Goal: Information Seeking & Learning: Learn about a topic

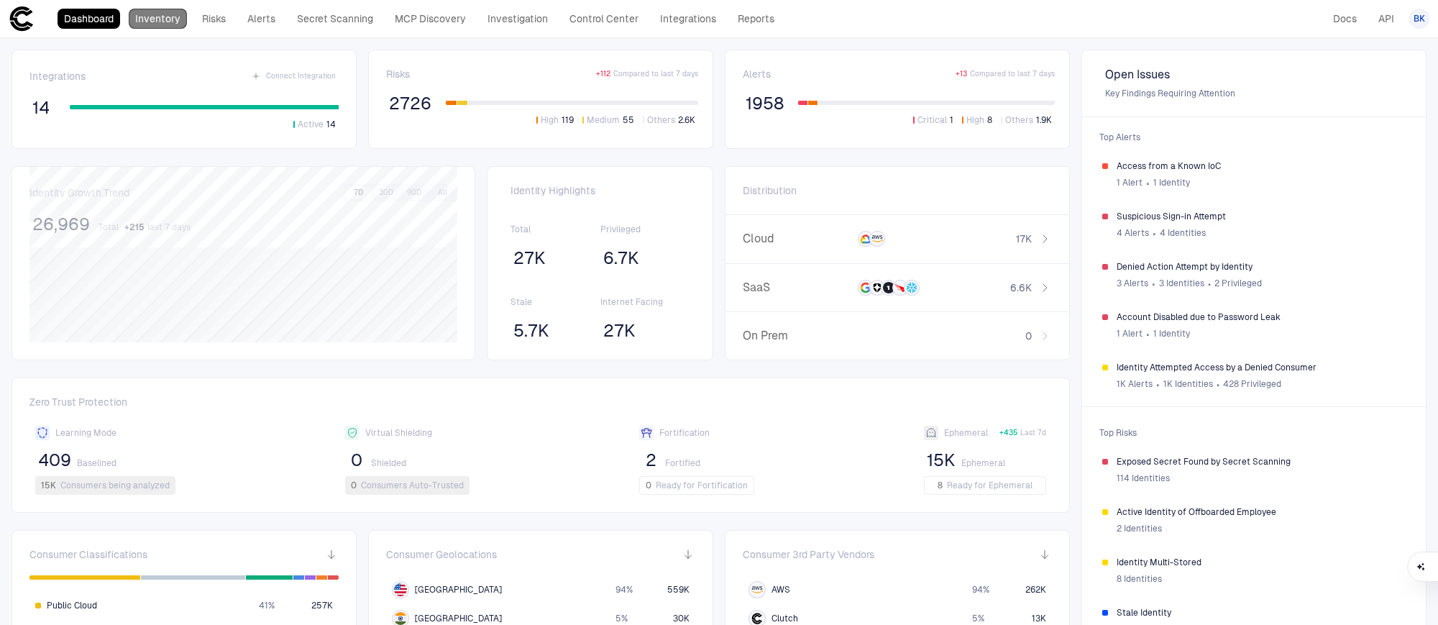
click at [154, 23] on link "Inventory" at bounding box center [158, 19] width 58 height 20
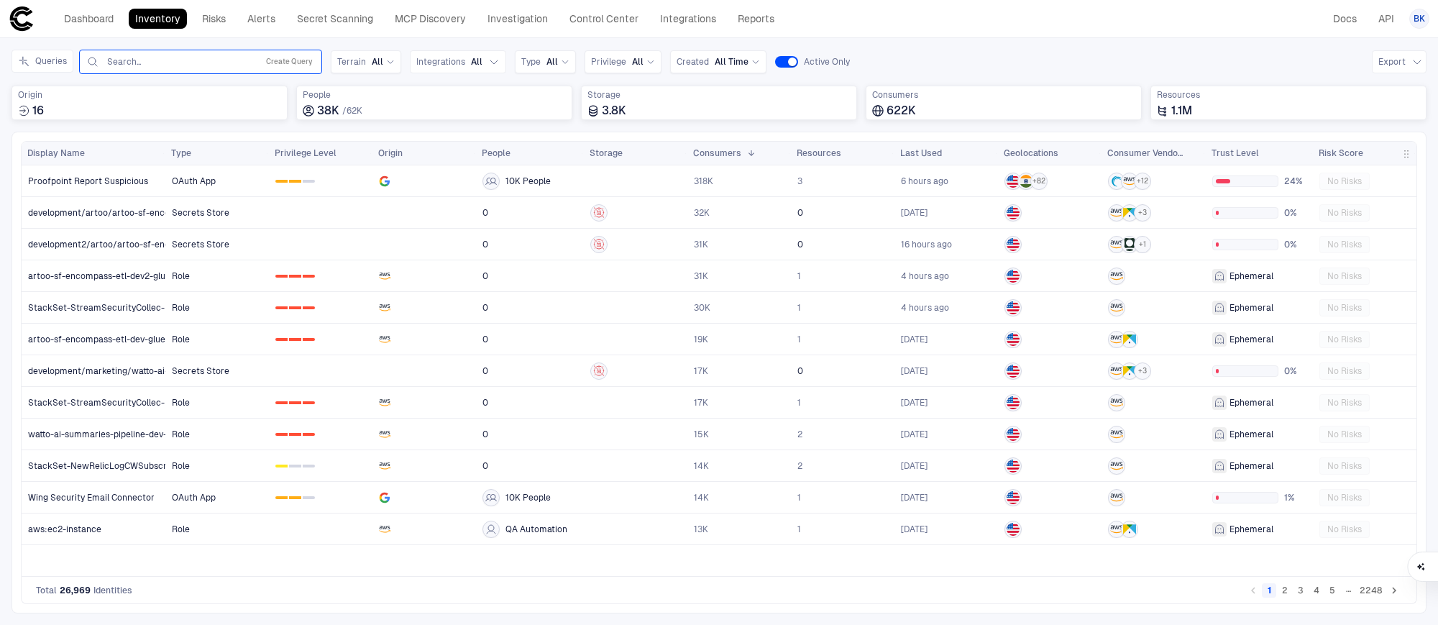
click at [150, 64] on input "text" at bounding box center [179, 62] width 146 height 12
type input "*****"
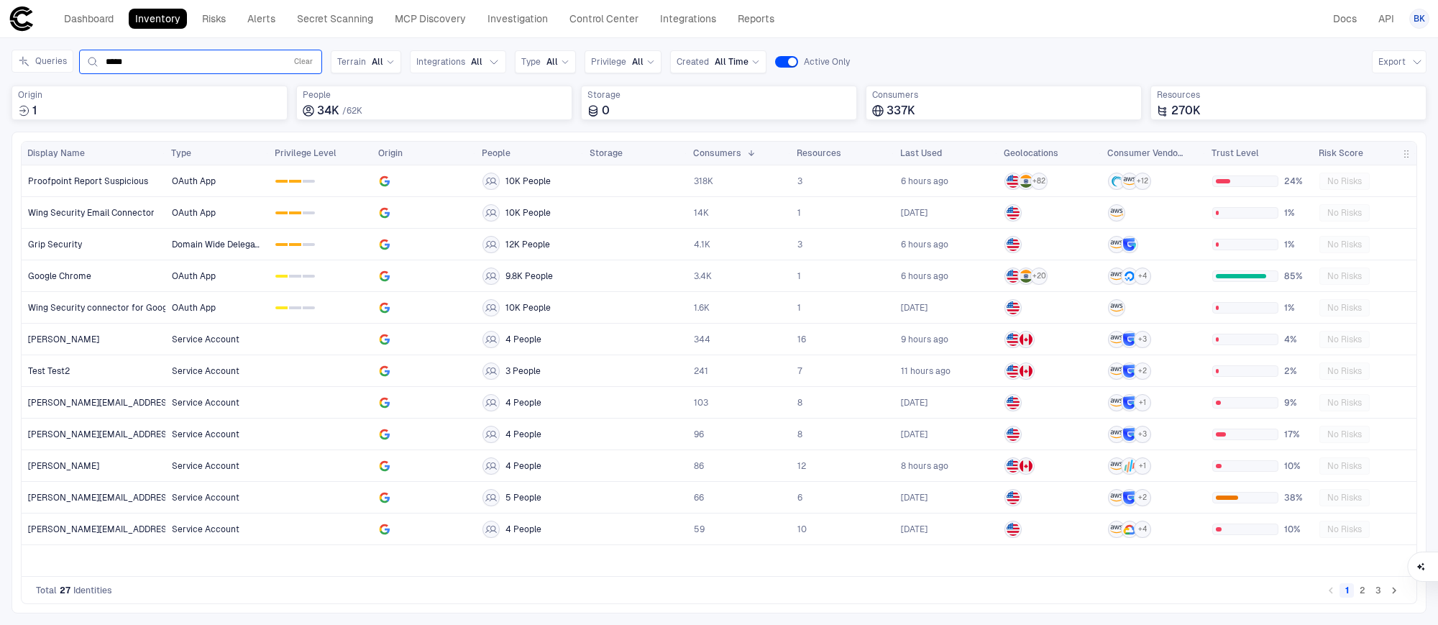
click at [279, 61] on input "*****" at bounding box center [193, 62] width 174 height 12
type input "*****"
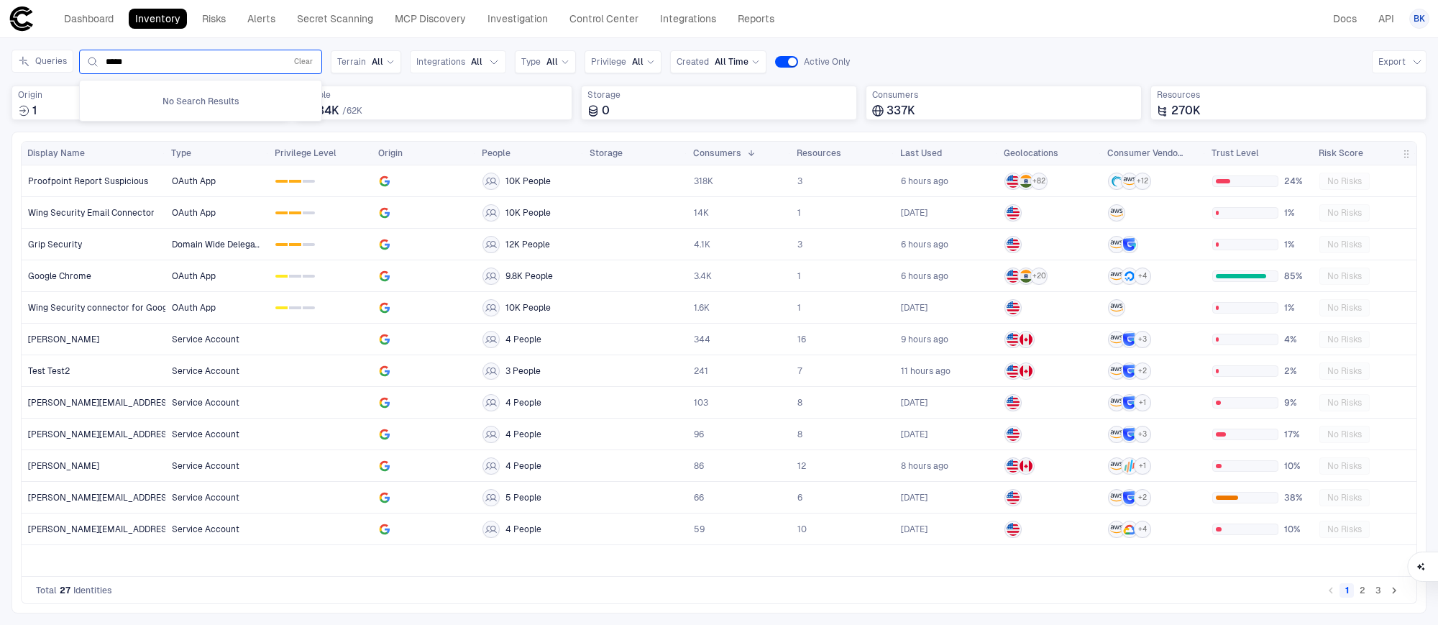
click at [162, 58] on input "*****" at bounding box center [193, 62] width 174 height 12
click at [300, 60] on button "Clear" at bounding box center [303, 61] width 24 height 17
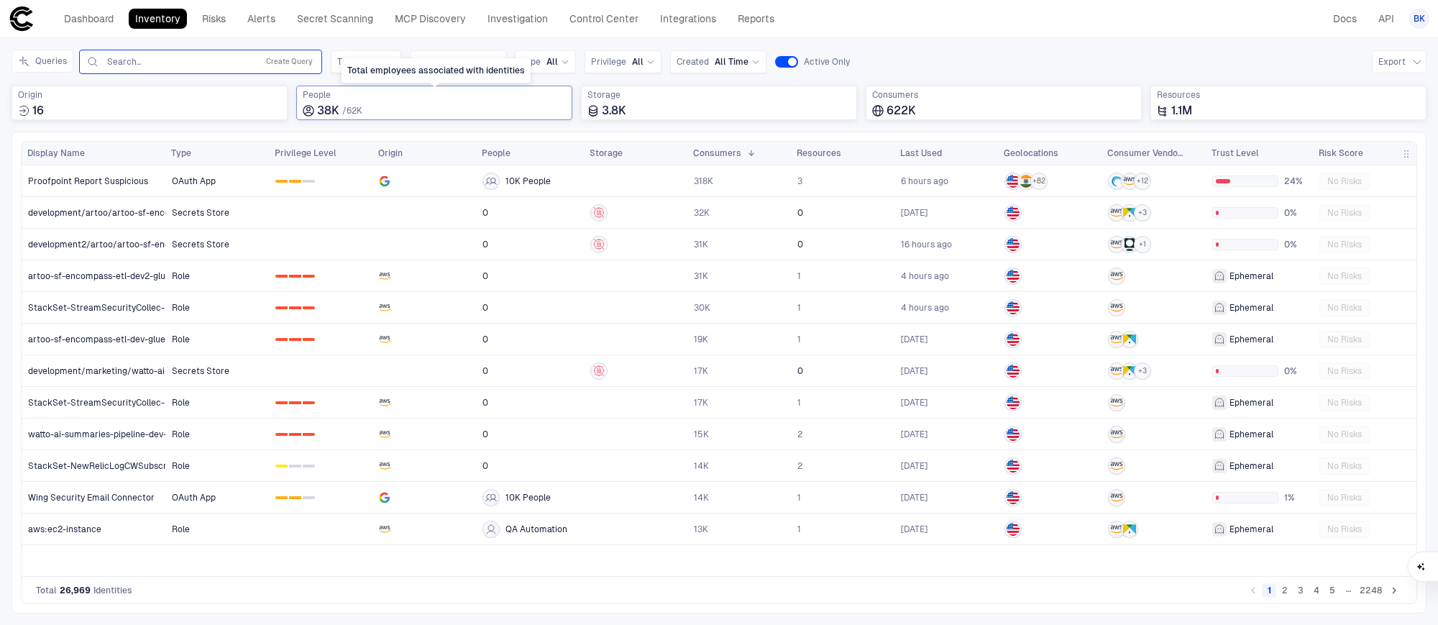
click at [390, 105] on div "38K / 62K" at bounding box center [434, 111] width 263 height 14
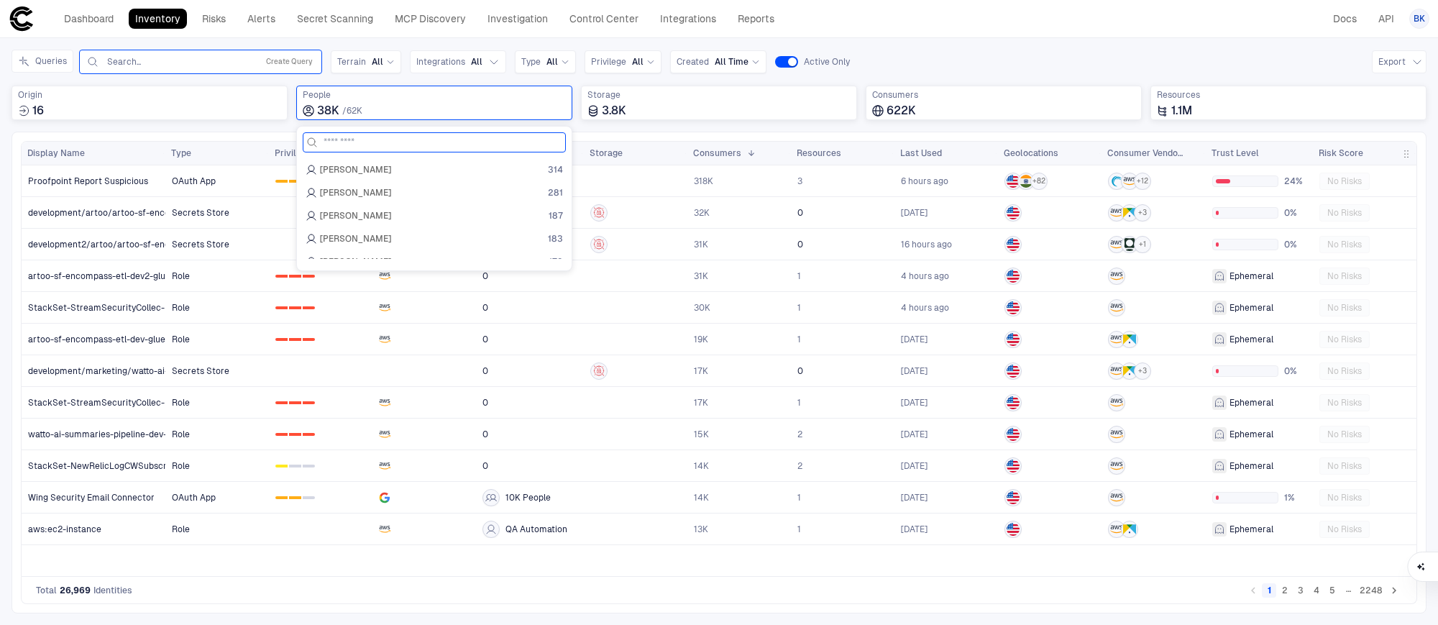
click at [456, 147] on input at bounding box center [442, 142] width 239 height 19
type input "*"
click at [169, 65] on input "text" at bounding box center [179, 62] width 146 height 12
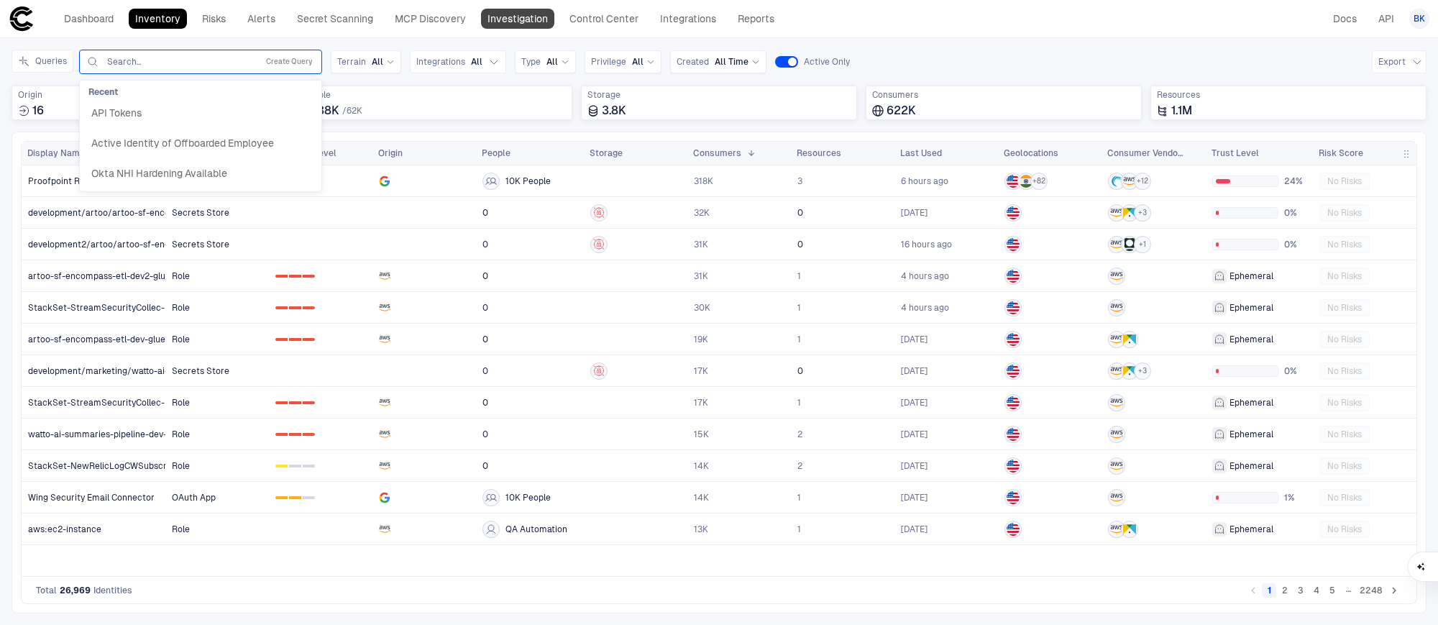
click at [535, 17] on link "Investigation" at bounding box center [517, 19] width 73 height 20
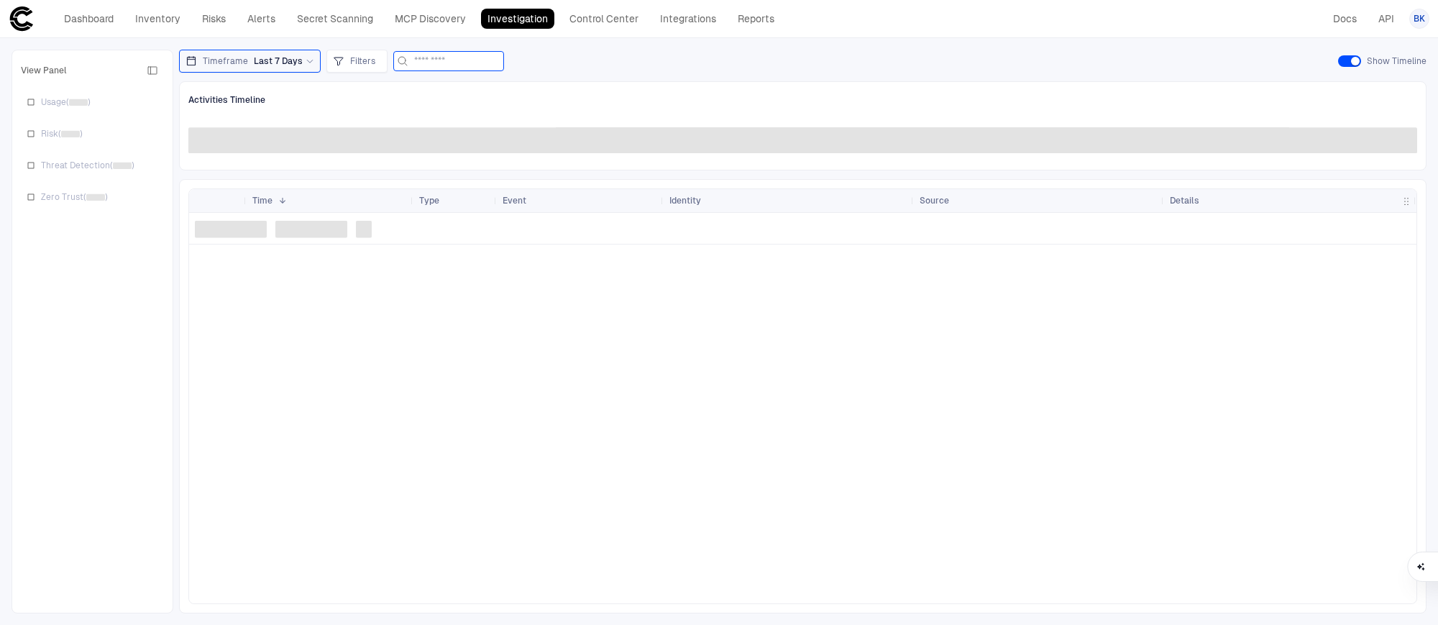
click at [427, 58] on input at bounding box center [457, 61] width 86 height 19
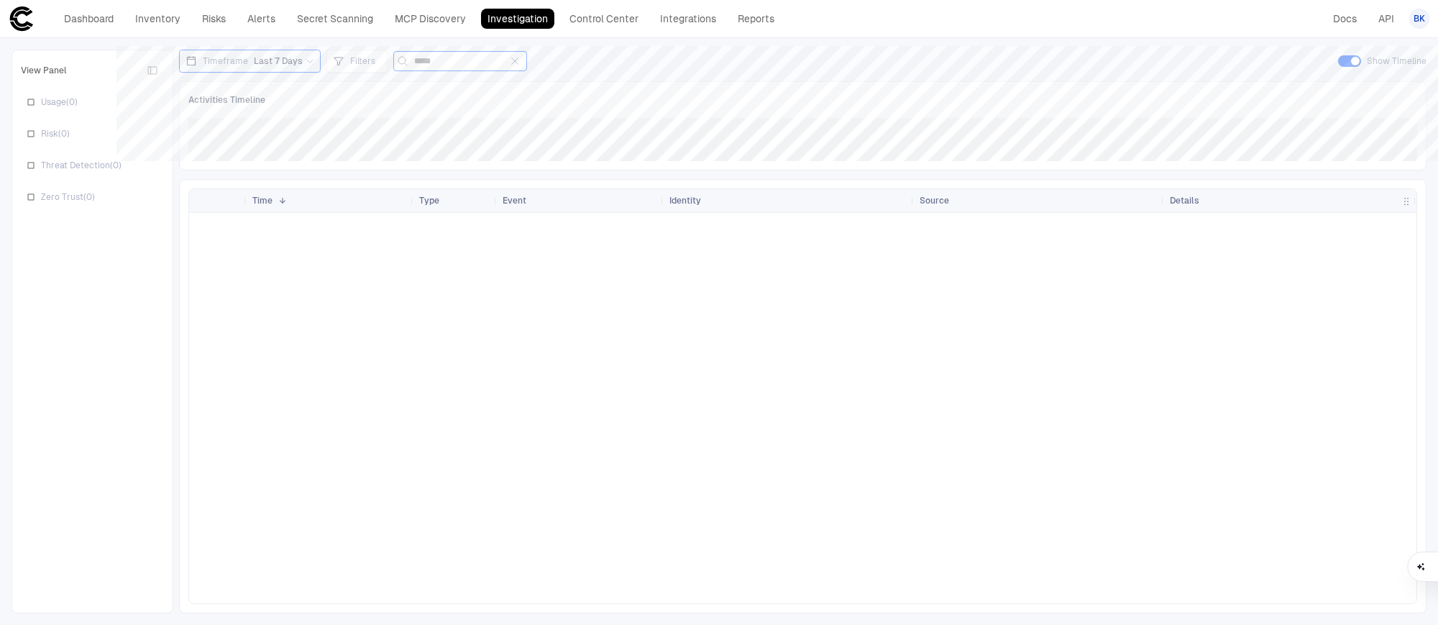
click at [490, 60] on input "*****" at bounding box center [457, 61] width 86 height 19
type input "**********"
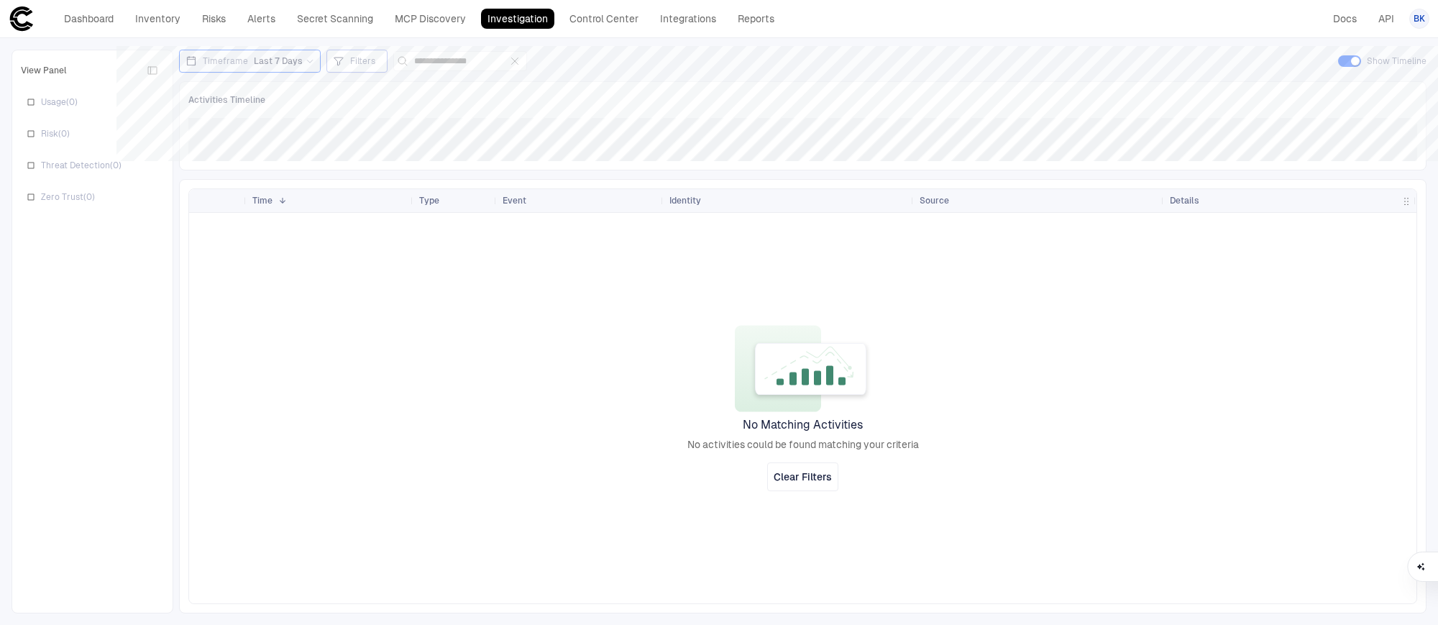
click at [359, 62] on span "Filters" at bounding box center [362, 61] width 25 height 12
click at [369, 138] on button "Add Condition" at bounding box center [375, 140] width 81 height 23
click at [427, 98] on div "Event: ID" at bounding box center [414, 99] width 48 height 12
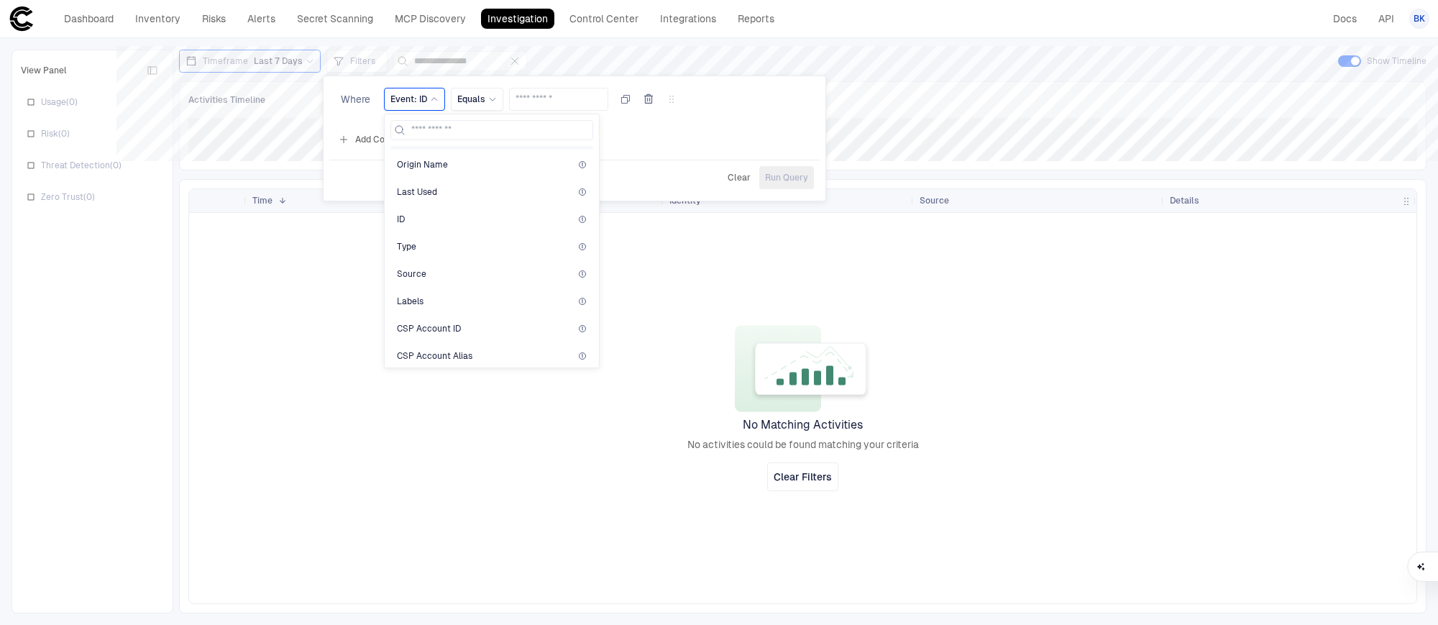
scroll to position [483, 0]
click at [427, 222] on div "ID" at bounding box center [492, 219] width 190 height 12
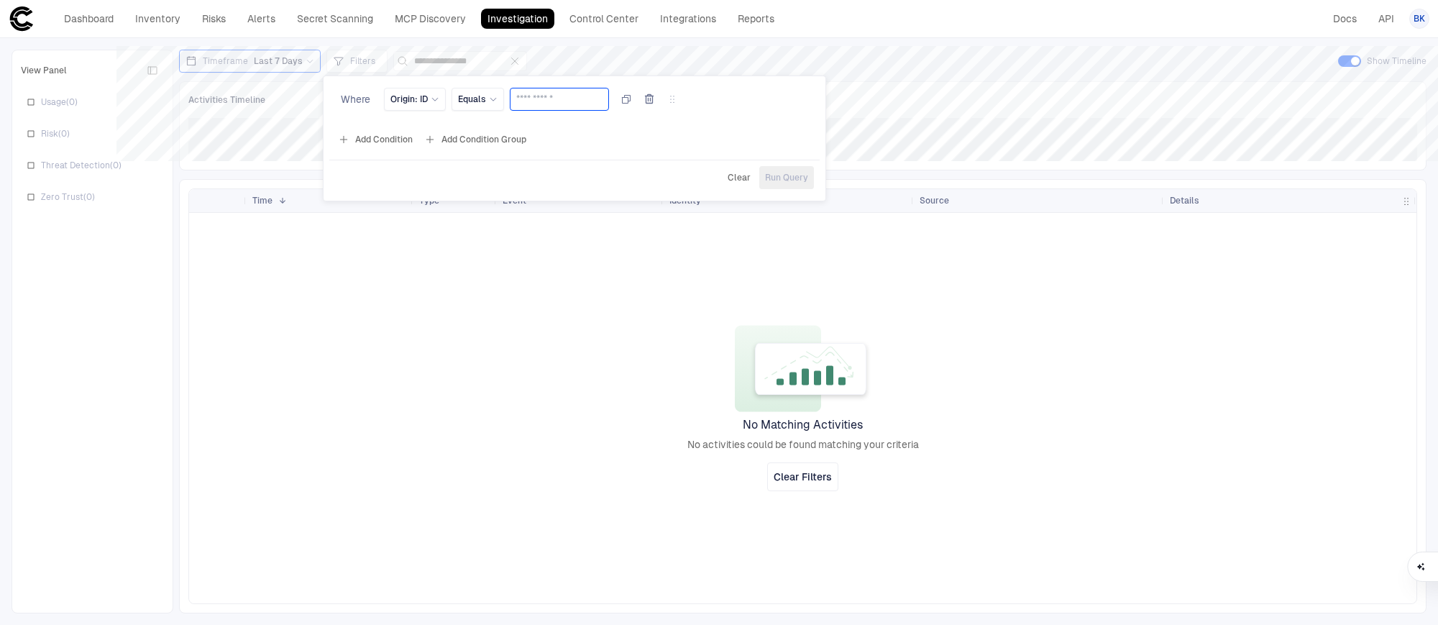
click at [530, 102] on input "text" at bounding box center [559, 99] width 86 height 22
type input "*****"
click at [788, 173] on span "Run Query" at bounding box center [786, 178] width 43 height 12
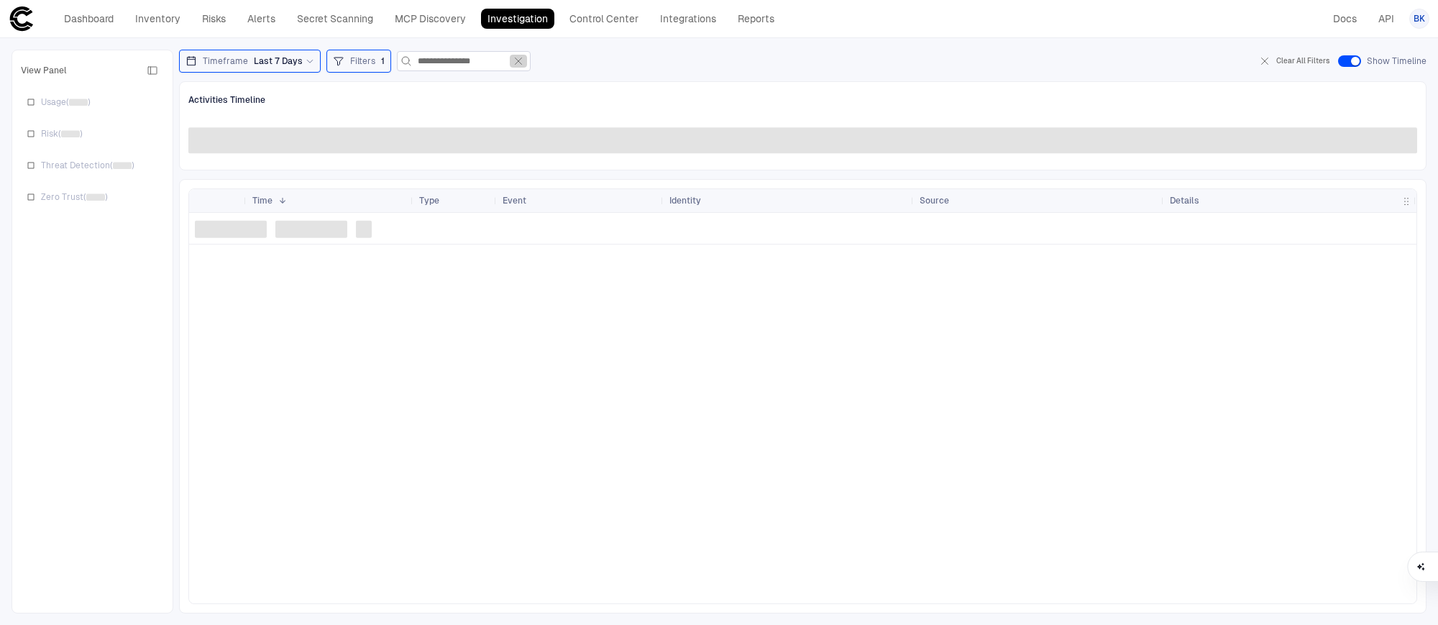
click at [524, 63] on icon "button" at bounding box center [518, 61] width 12 height 12
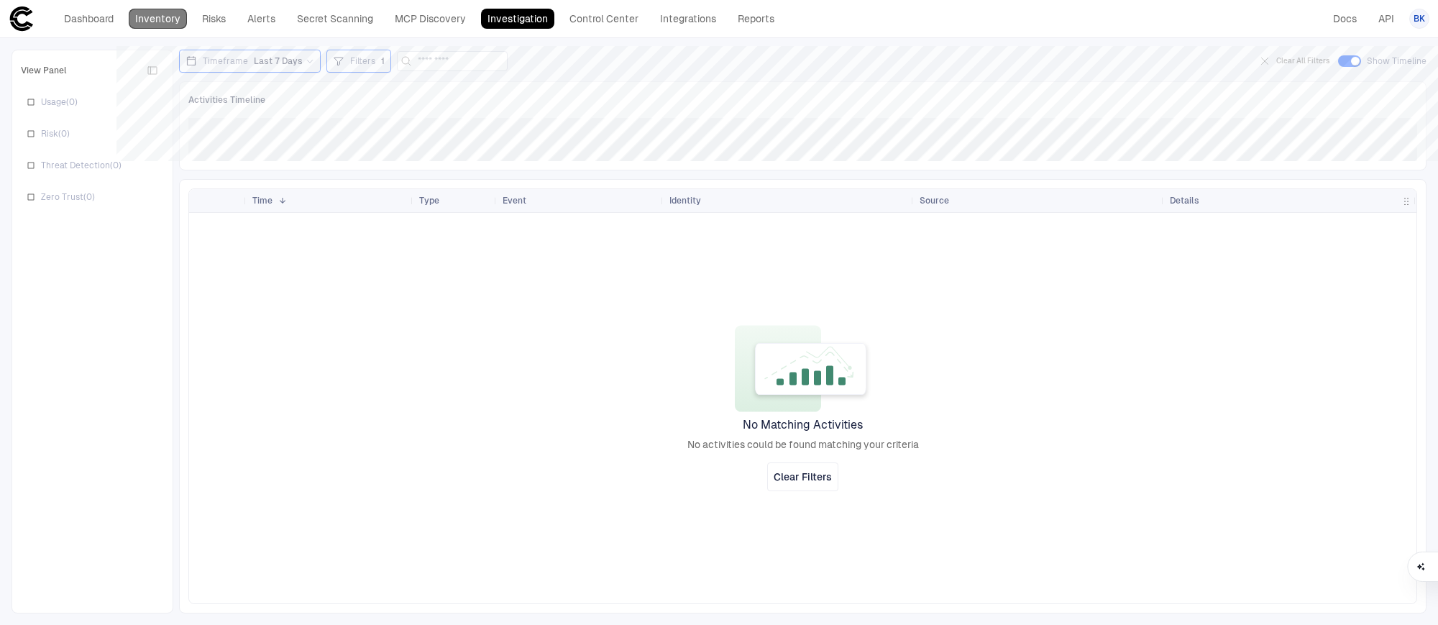
click at [161, 18] on link "Inventory" at bounding box center [158, 19] width 58 height 20
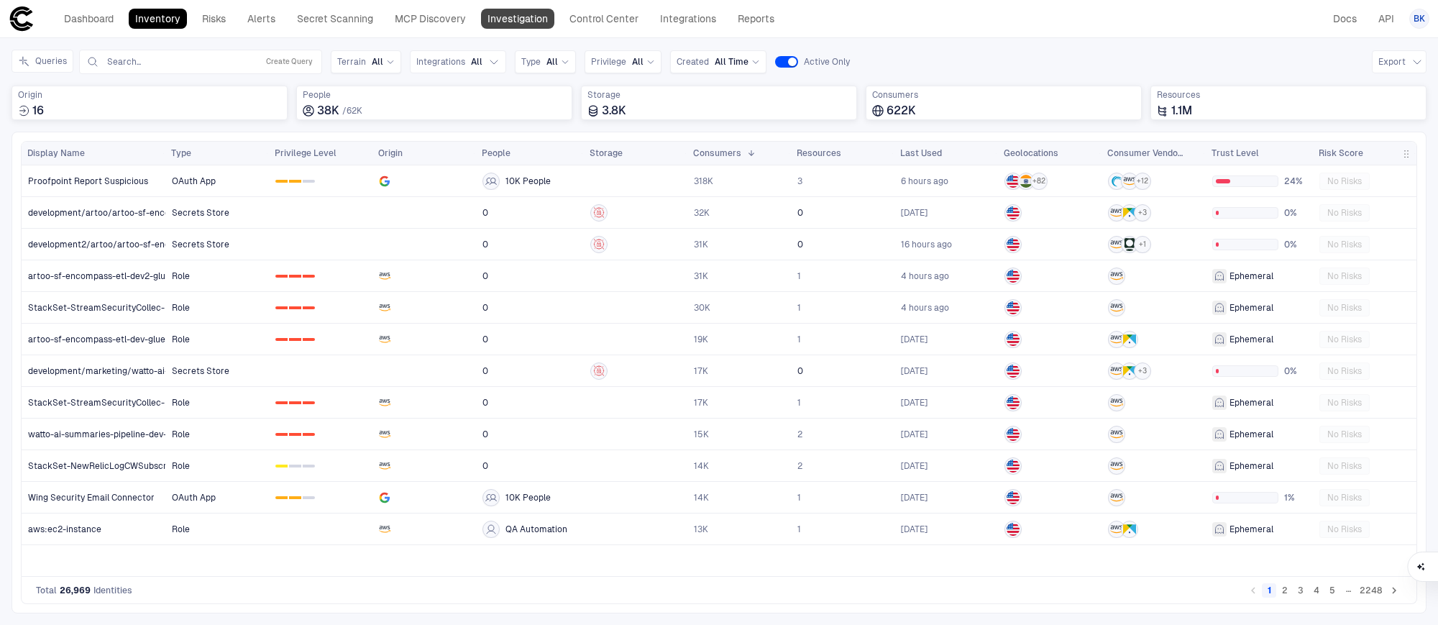
click at [510, 12] on link "Investigation" at bounding box center [517, 19] width 73 height 20
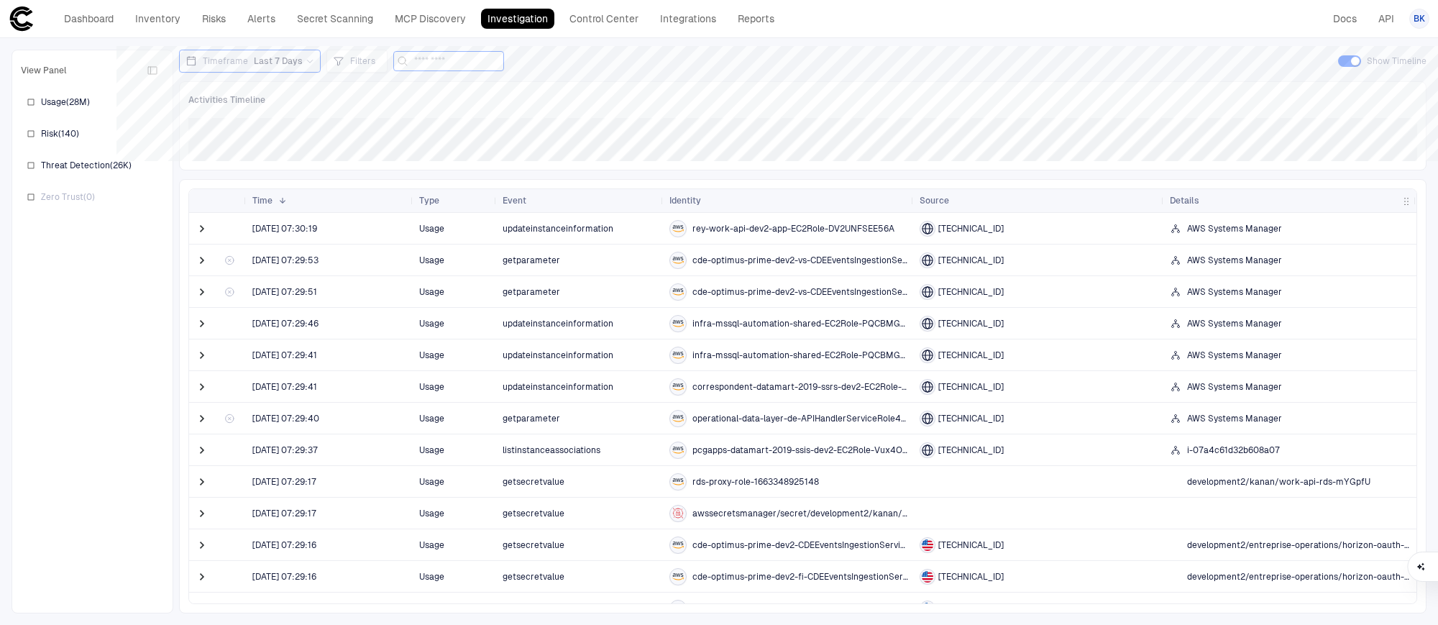
click at [423, 63] on input at bounding box center [457, 61] width 86 height 19
click at [359, 62] on span "Filters" at bounding box center [362, 61] width 25 height 12
click at [357, 137] on button "Add Condition" at bounding box center [375, 140] width 81 height 23
click at [358, 138] on button "Add Condition" at bounding box center [375, 139] width 81 height 23
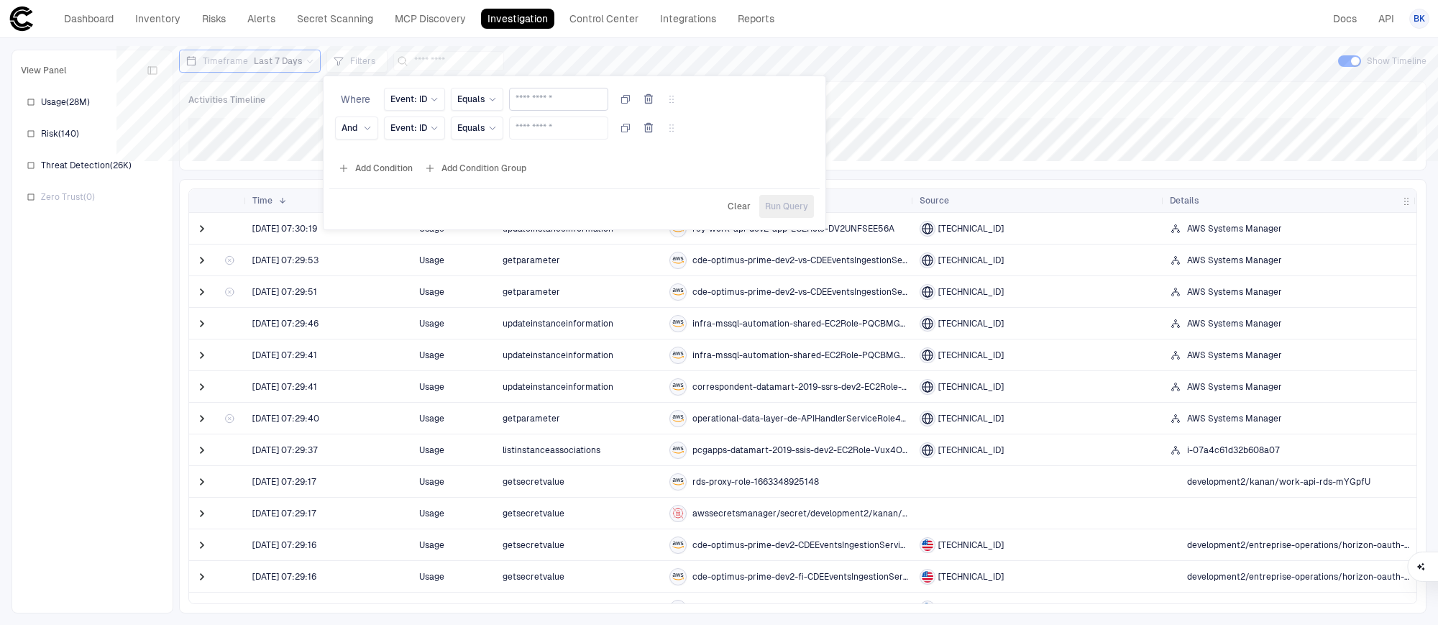
drag, startPoint x: 669, startPoint y: 129, endPoint x: 594, endPoint y: 110, distance: 77.7
click at [654, 129] on icon "button" at bounding box center [649, 128] width 12 height 12
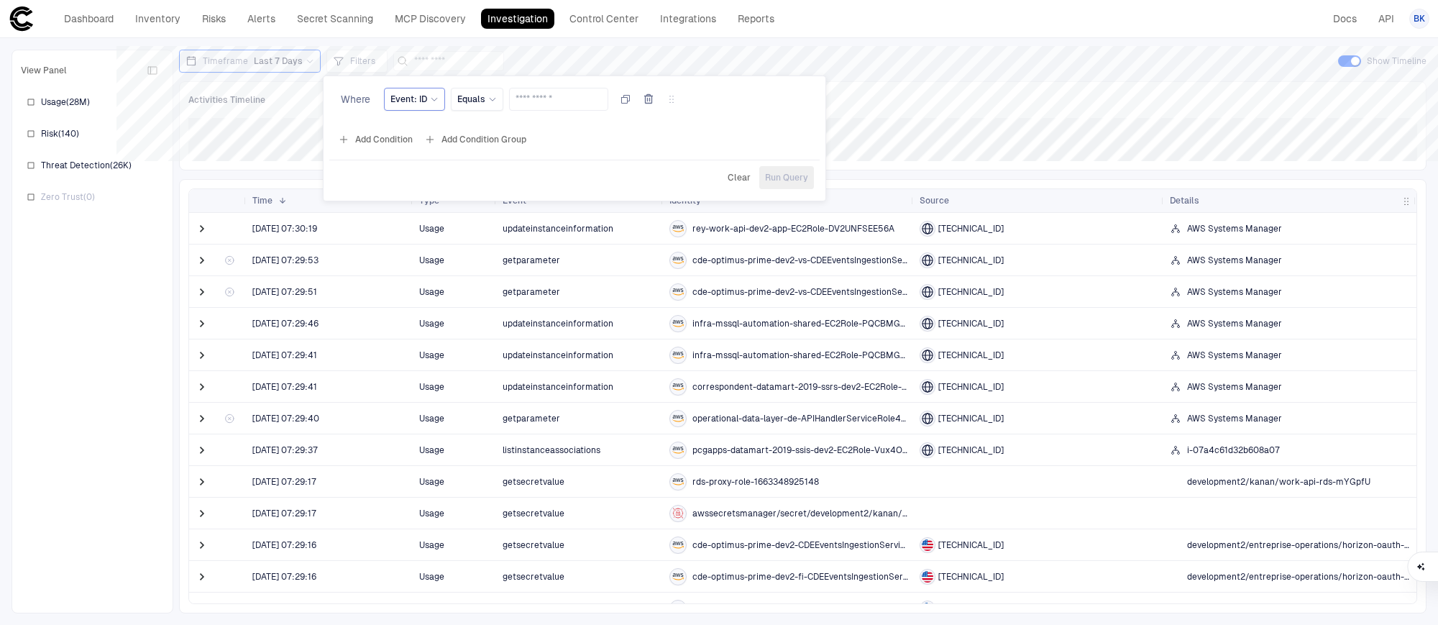
click at [413, 97] on span "Event: ID" at bounding box center [408, 99] width 37 height 12
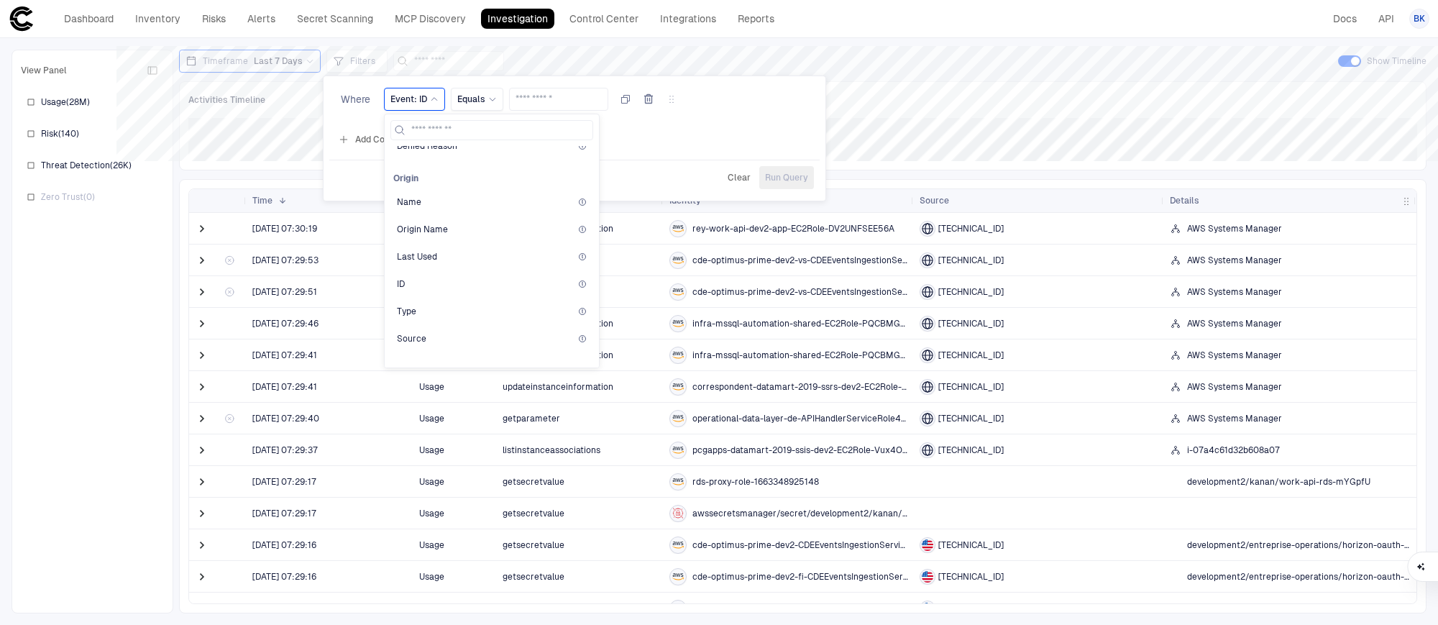
scroll to position [418, 0]
click at [440, 198] on div "Name" at bounding box center [492, 202] width 190 height 12
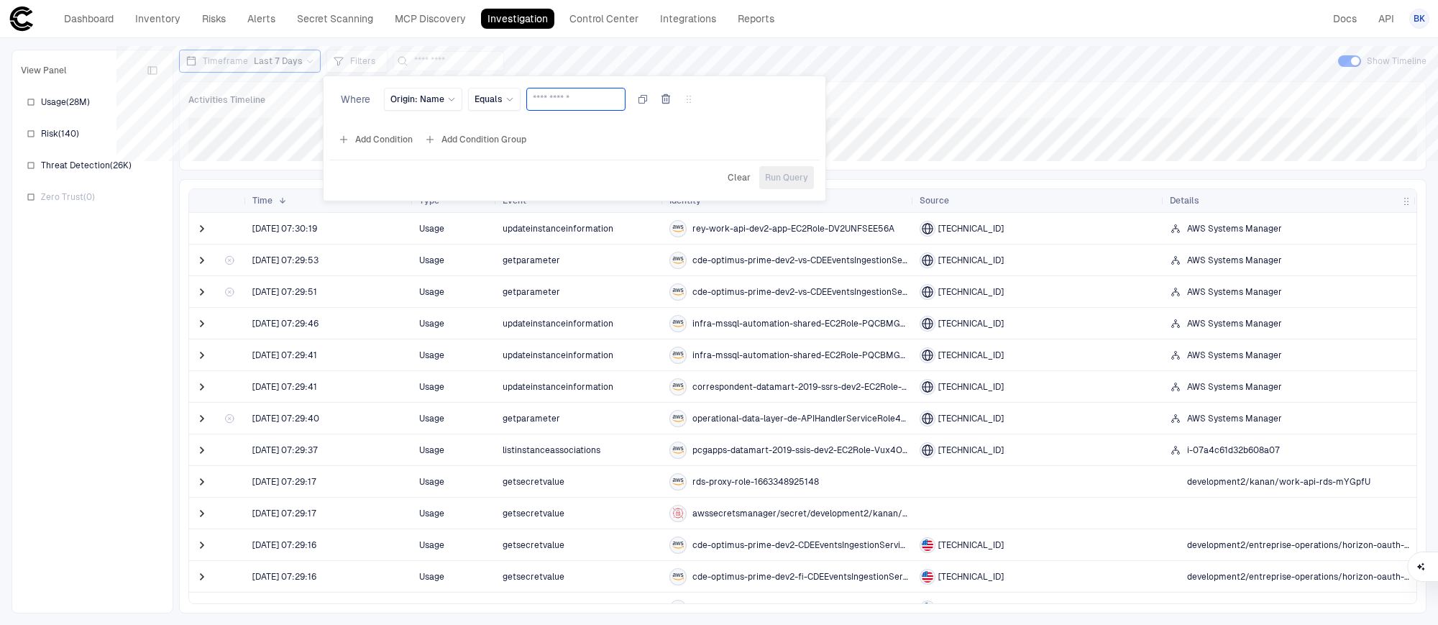
click at [543, 100] on input "text" at bounding box center [576, 99] width 86 height 22
click at [486, 100] on span "Equals" at bounding box center [488, 99] width 28 height 12
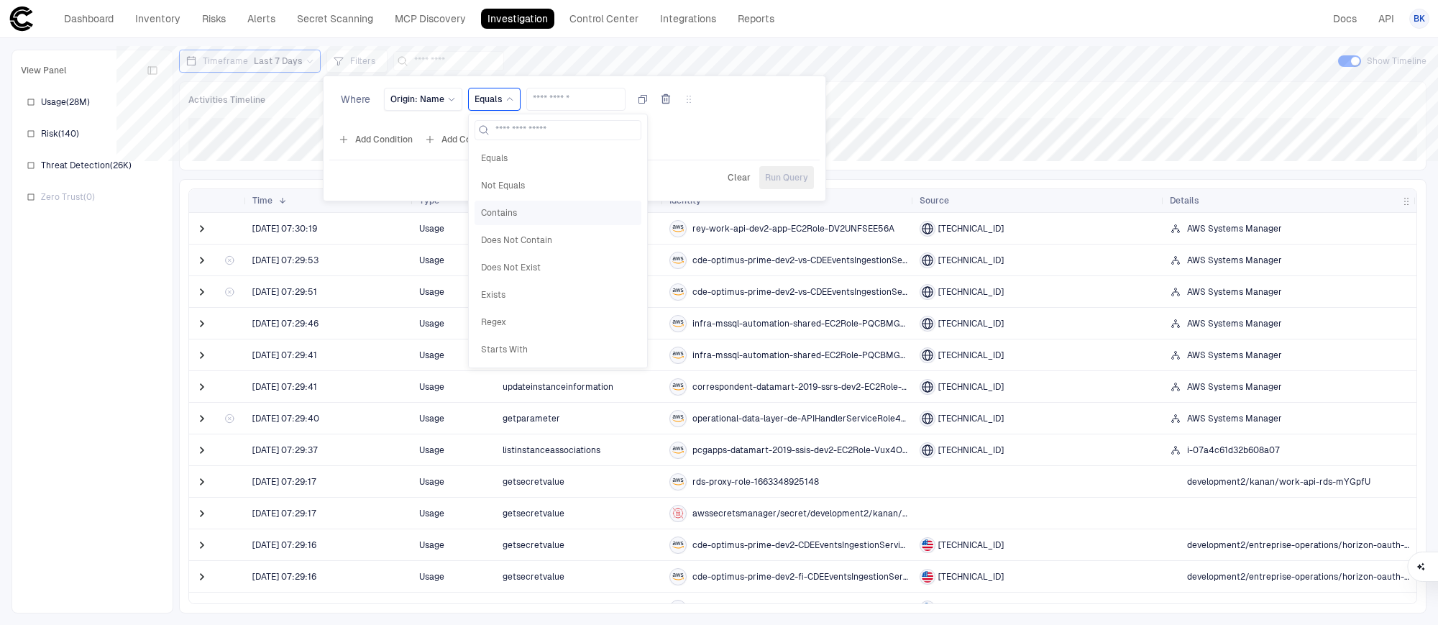
click at [491, 208] on span "Contains" at bounding box center [558, 213] width 154 height 12
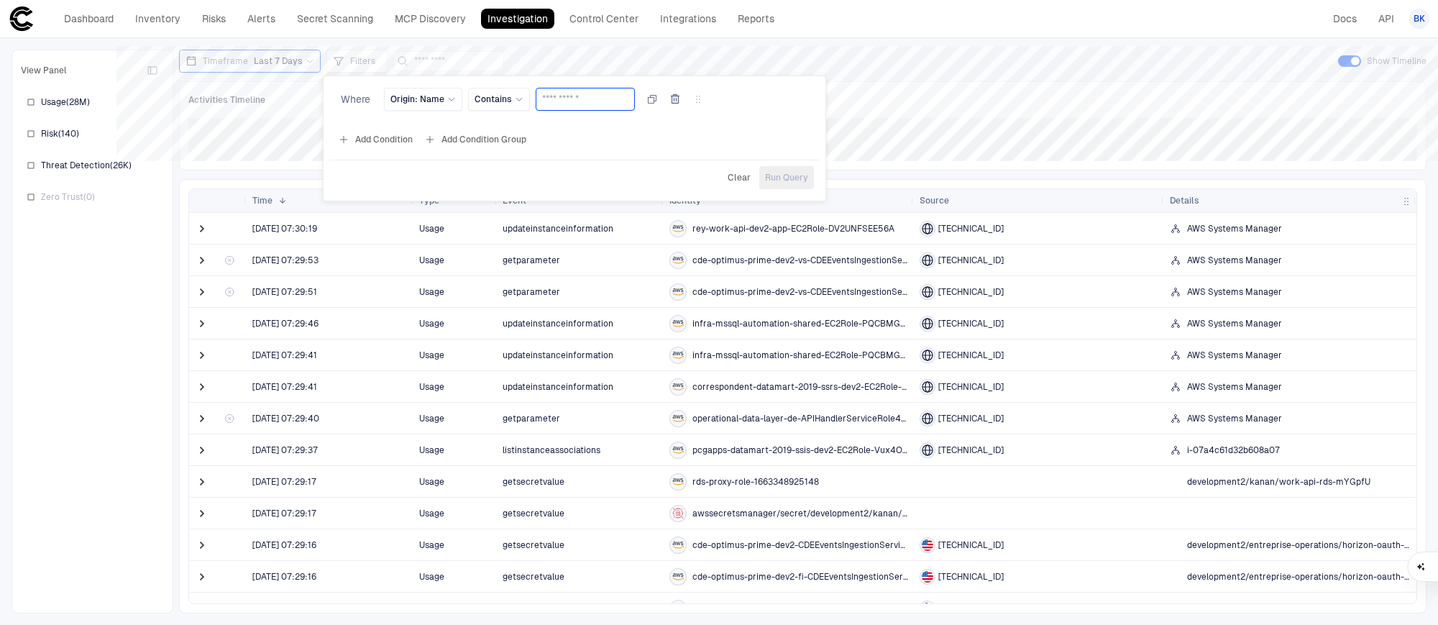
click at [567, 101] on input "text" at bounding box center [585, 99] width 86 height 22
type input "*****"
click at [779, 172] on span "Run Query" at bounding box center [786, 178] width 43 height 12
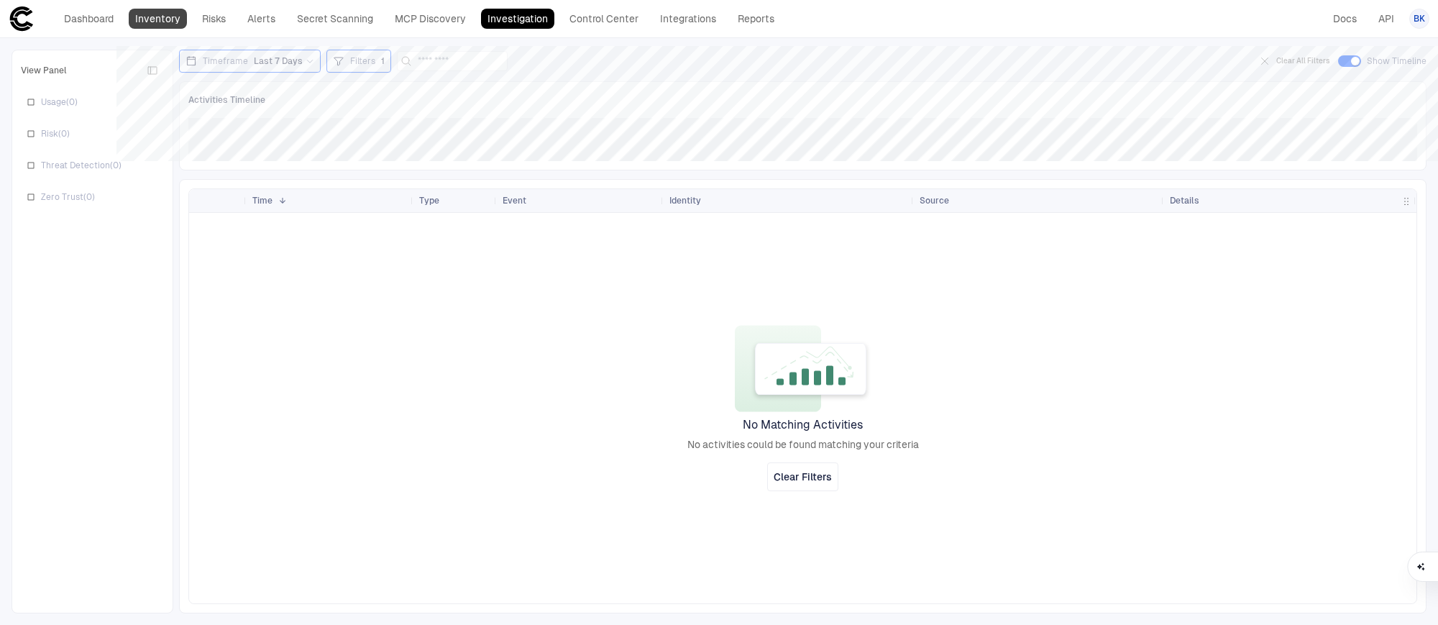
click at [150, 14] on link "Inventory" at bounding box center [158, 19] width 58 height 20
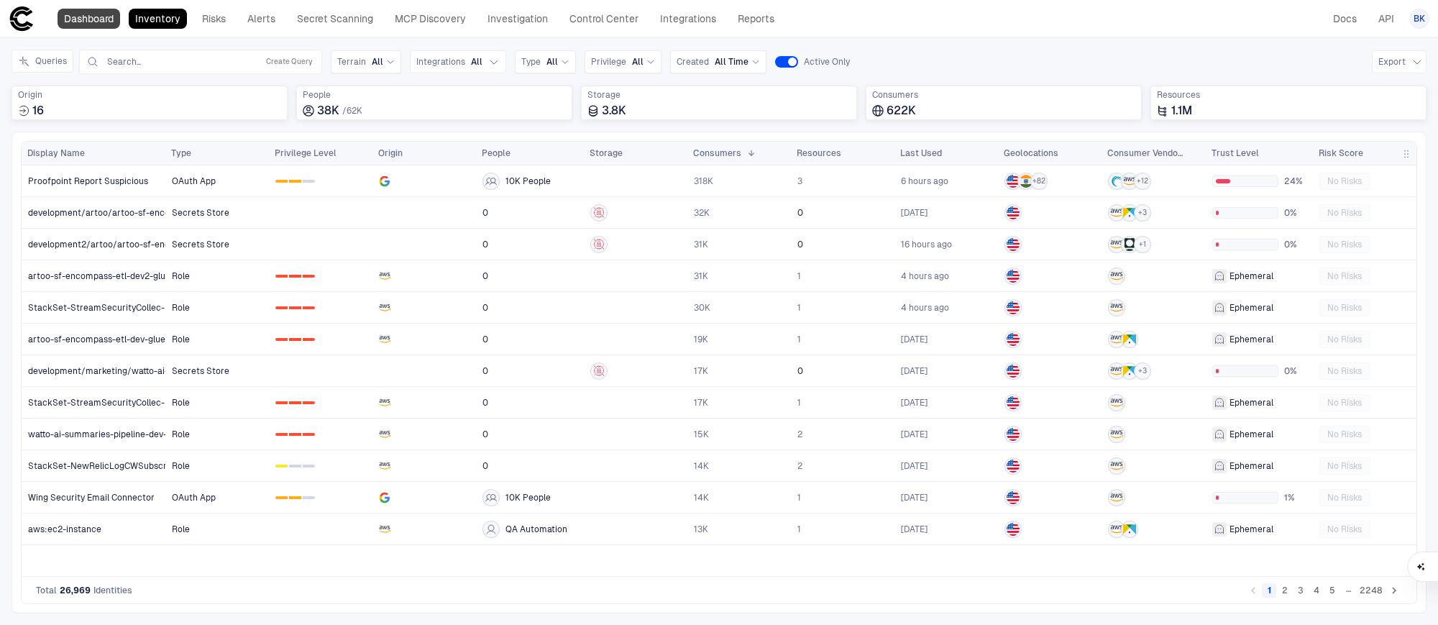
click at [93, 19] on link "Dashboard" at bounding box center [89, 19] width 63 height 20
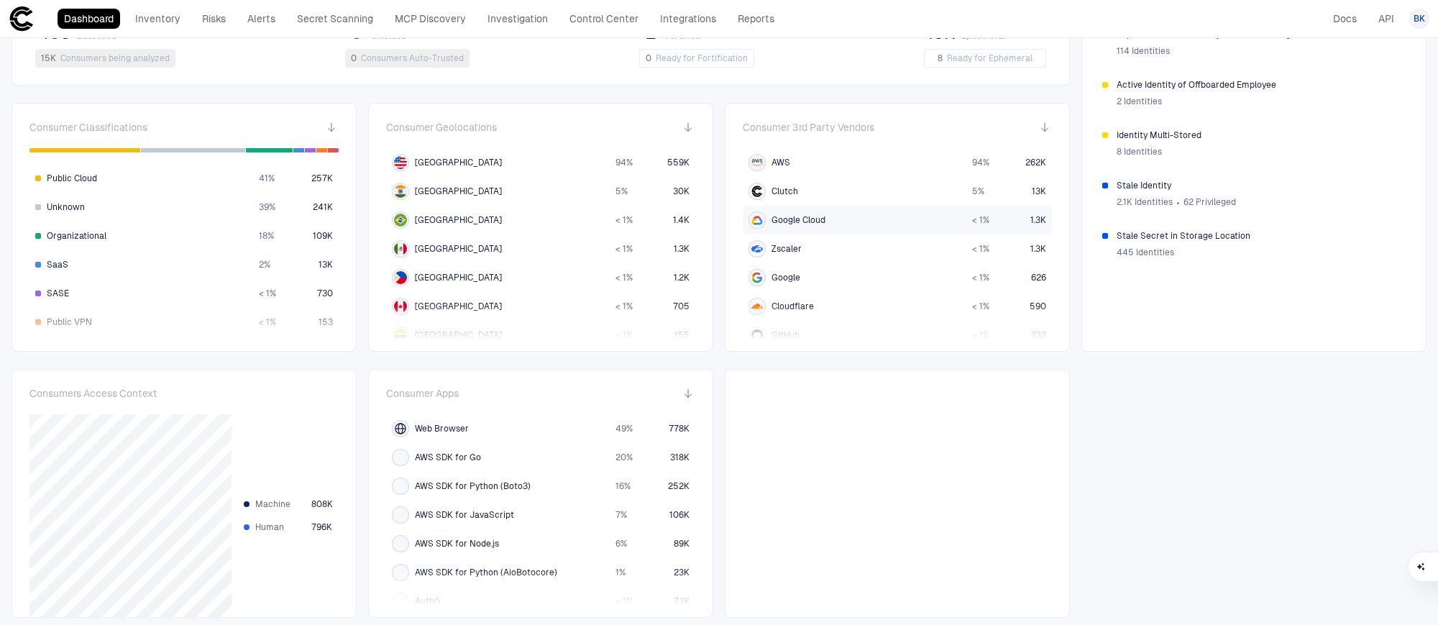
scroll to position [428, 0]
click at [418, 16] on link "MCP Discovery" at bounding box center [430, 19] width 84 height 20
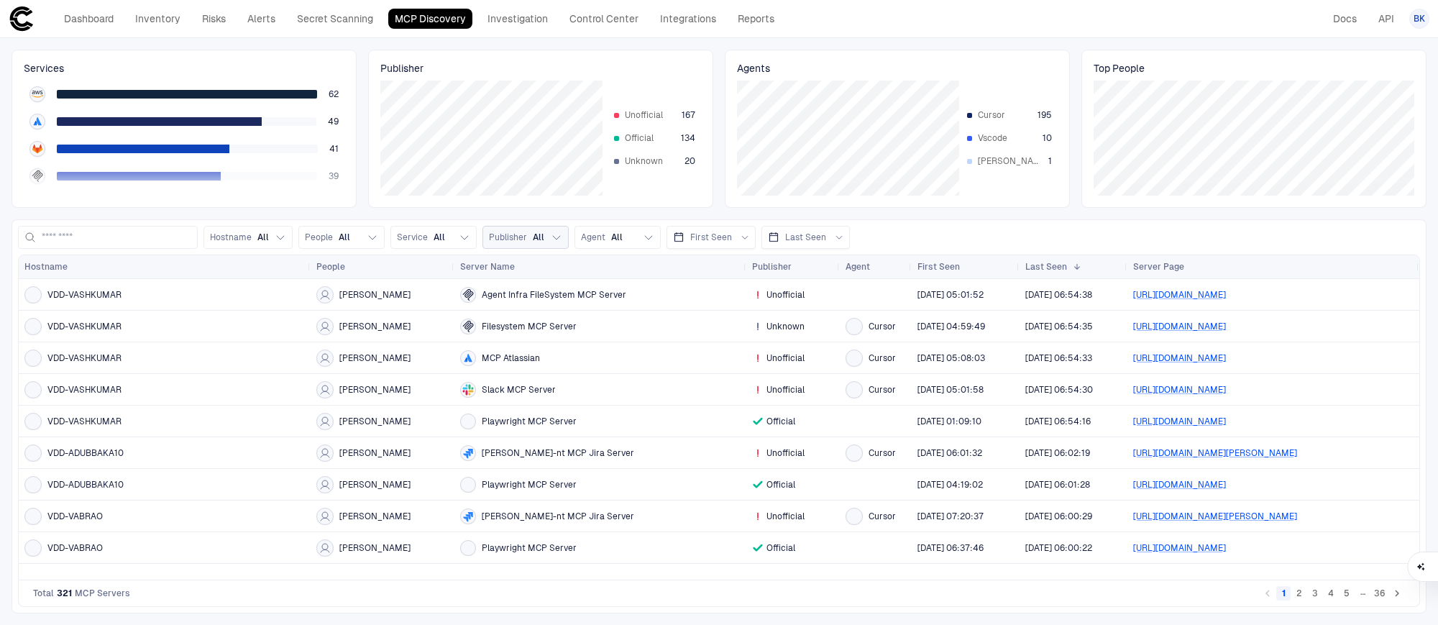
click at [521, 239] on span "Publisher" at bounding box center [508, 237] width 38 height 12
click at [426, 239] on div "Service All" at bounding box center [421, 237] width 48 height 12
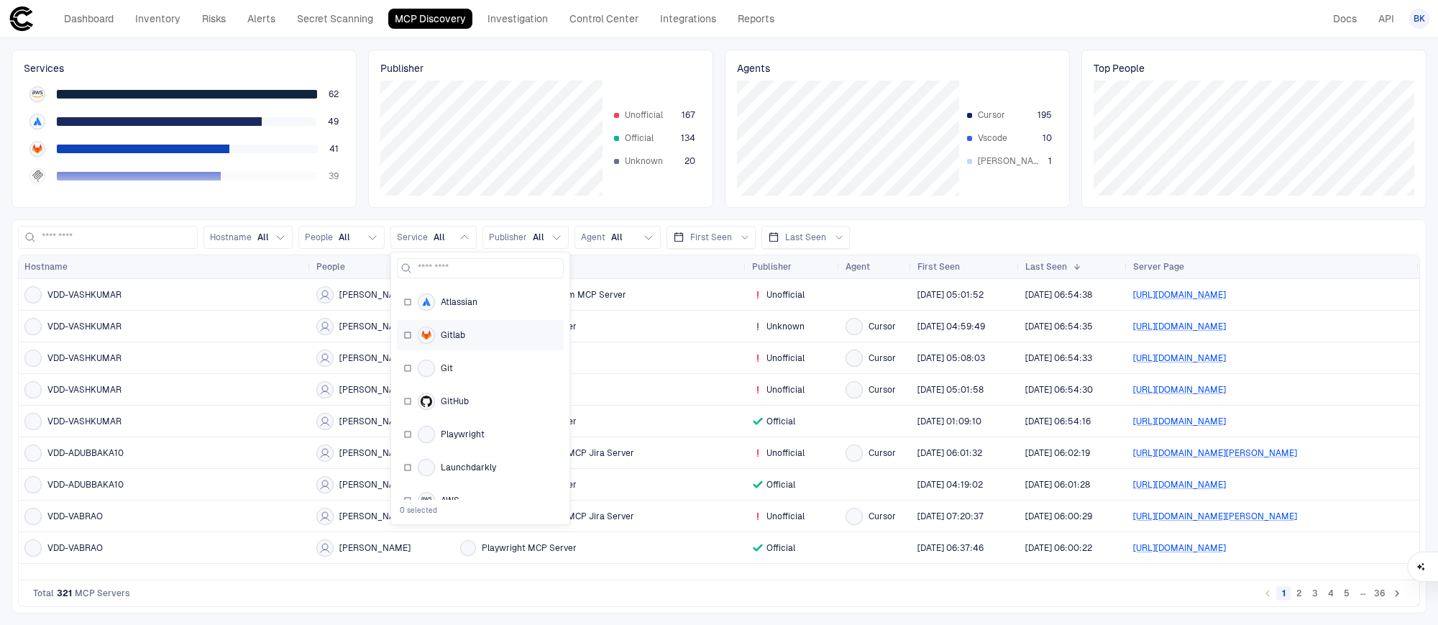
click at [412, 336] on div "Gitlab" at bounding box center [480, 334] width 154 height 17
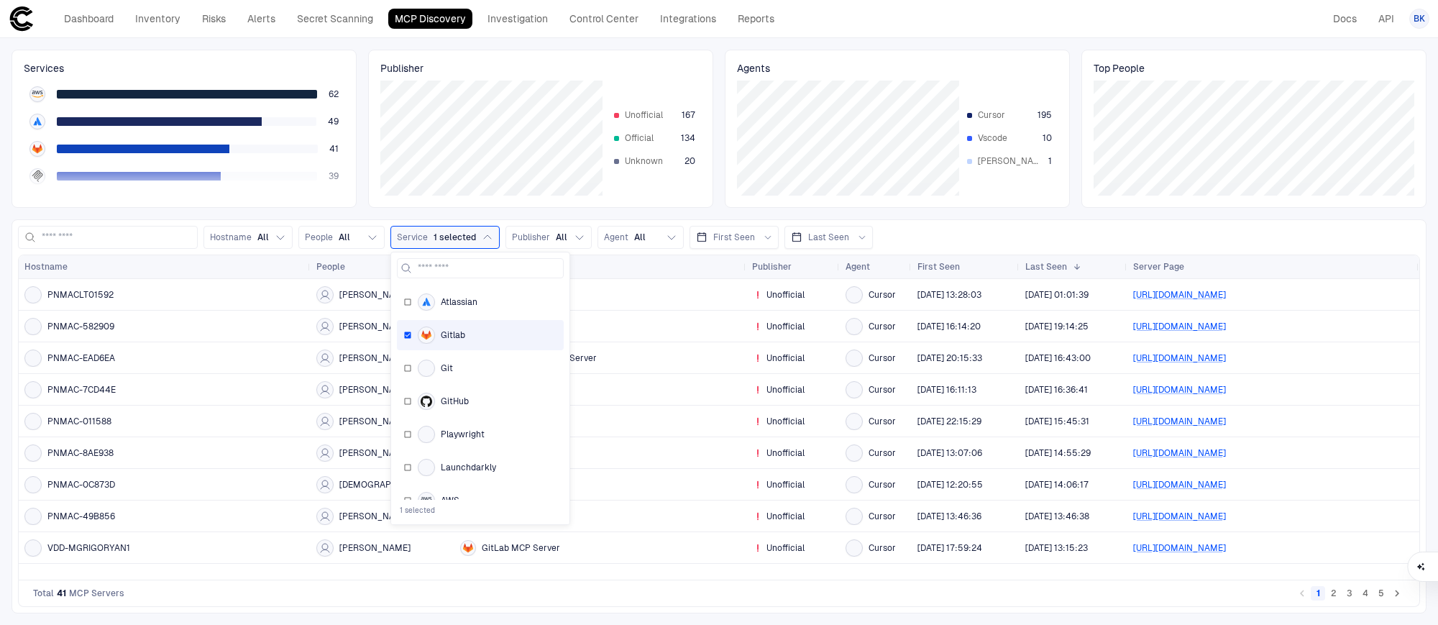
click at [972, 231] on div "Hostname All People All Service 1 selected Atlassian Gitlab Git GitHub Playwrig…" at bounding box center [719, 237] width 1402 height 23
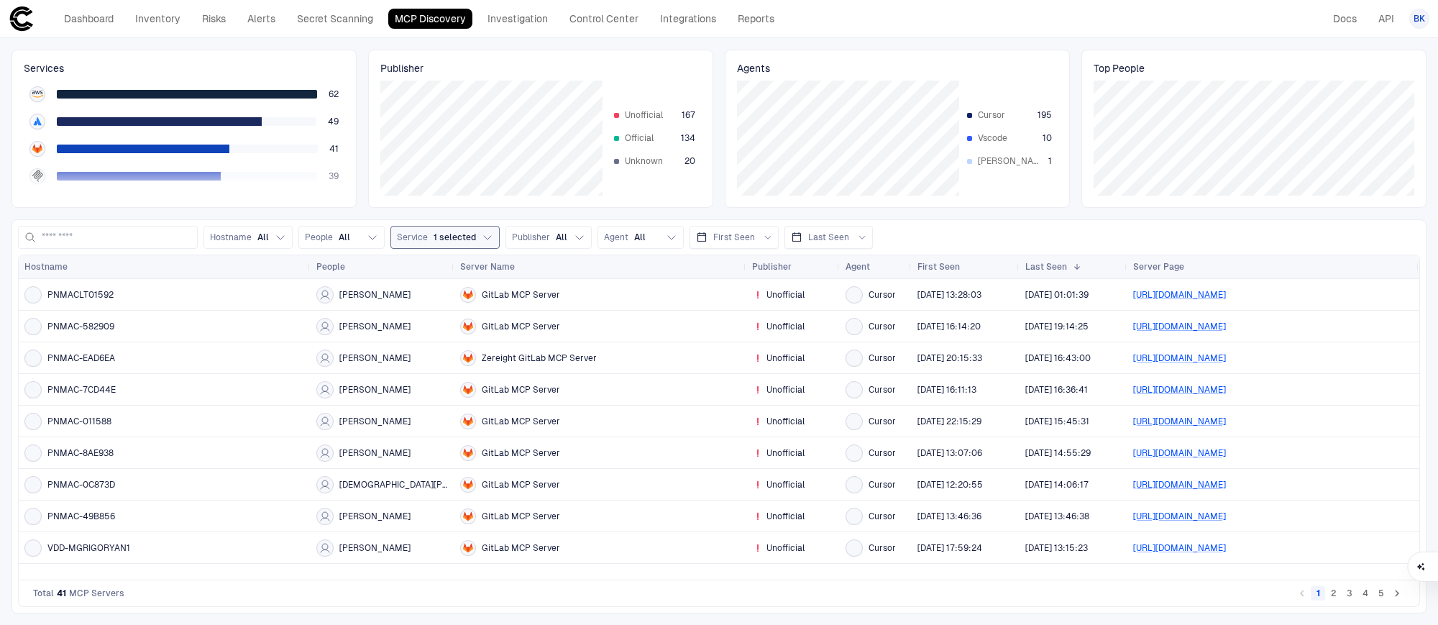
click at [460, 238] on span "1 selected" at bounding box center [454, 237] width 42 height 12
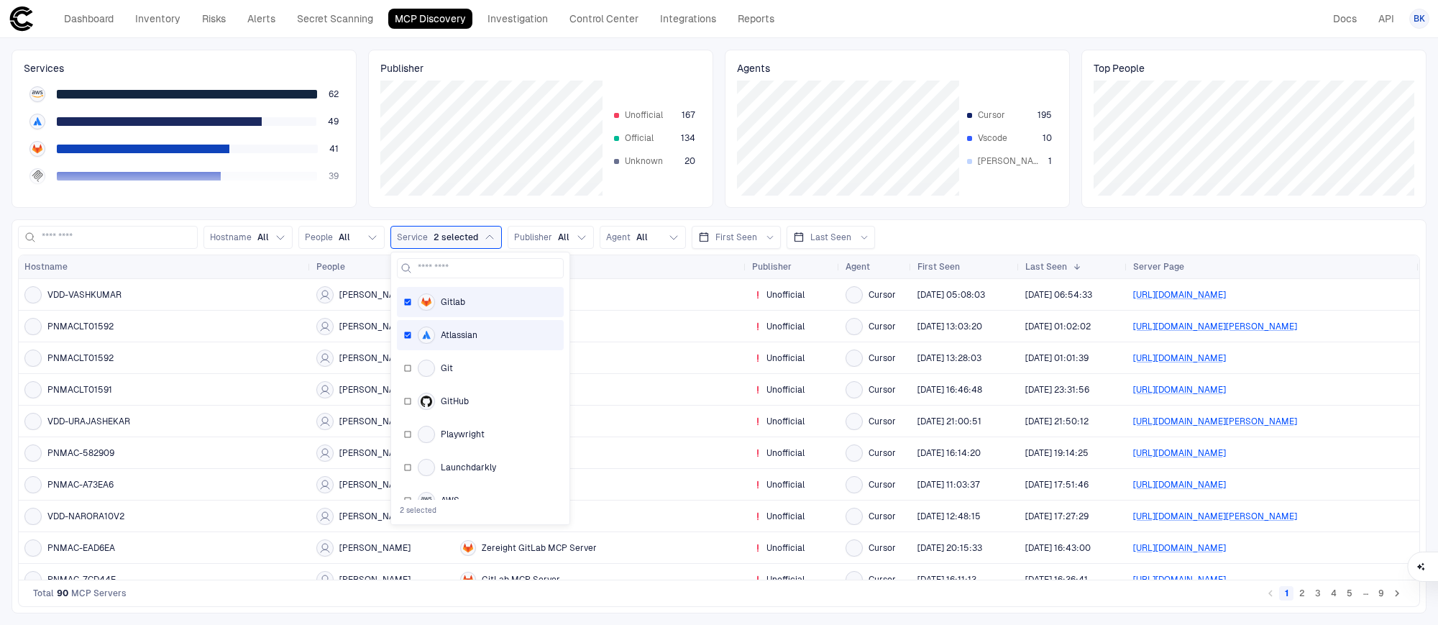
click at [413, 302] on div "Gitlab" at bounding box center [480, 301] width 154 height 17
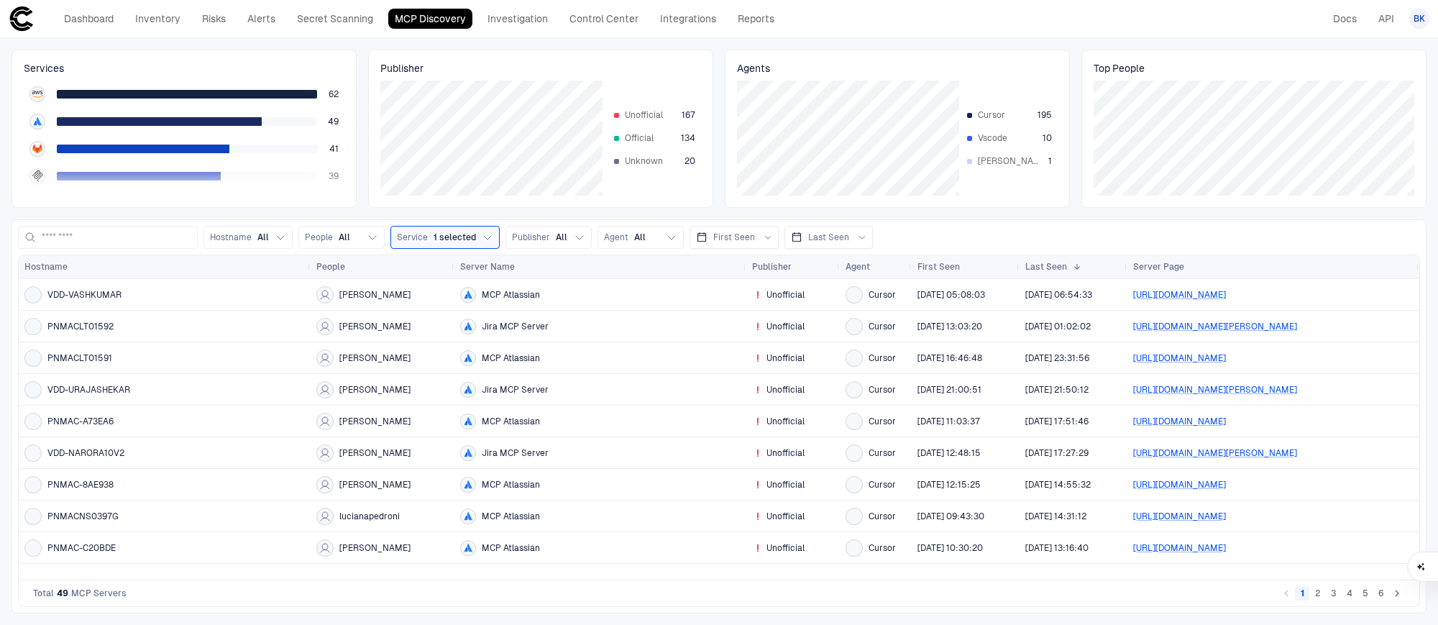
click at [1015, 239] on div "Hostname All People All Service 1 selected Publisher All Agent All First Seen L…" at bounding box center [719, 237] width 1402 height 23
